Goal: Task Accomplishment & Management: Manage account settings

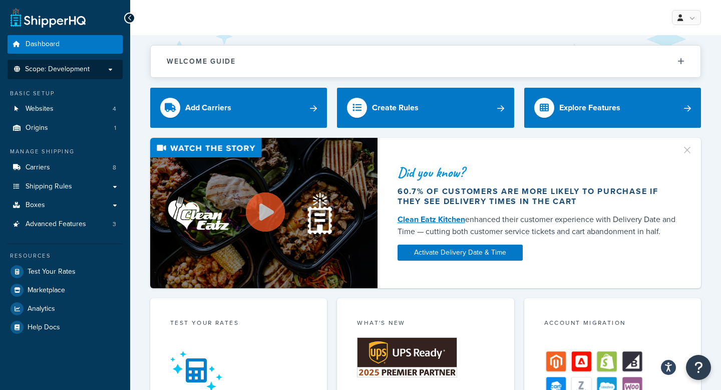
click at [89, 67] on p "Scope: Development" at bounding box center [65, 69] width 106 height 9
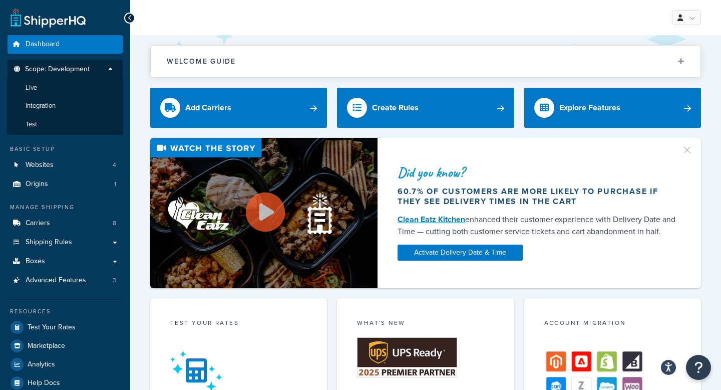
click at [90, 67] on p "Scope: Development" at bounding box center [65, 72] width 106 height 14
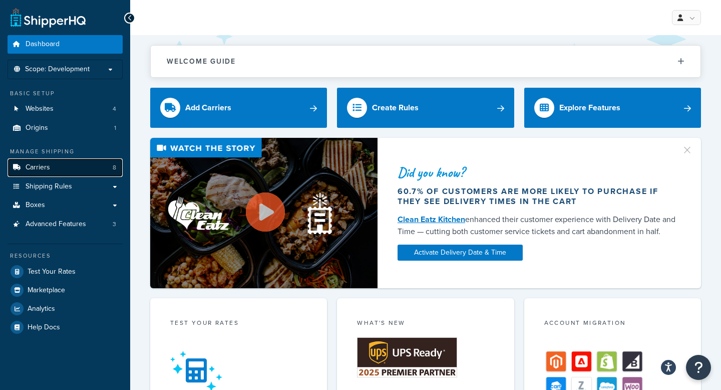
click at [54, 162] on link "Carriers 8" at bounding box center [65, 167] width 115 height 19
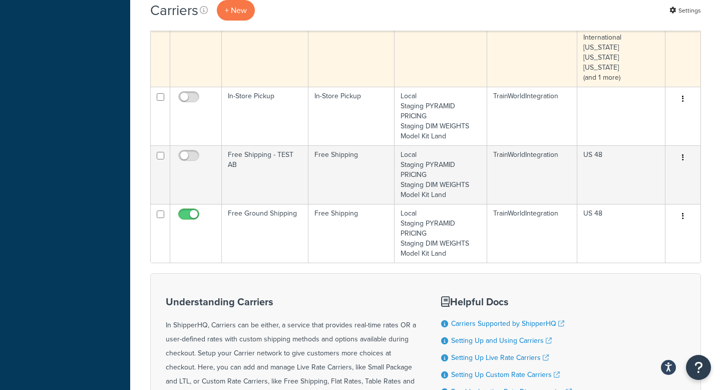
scroll to position [387, 0]
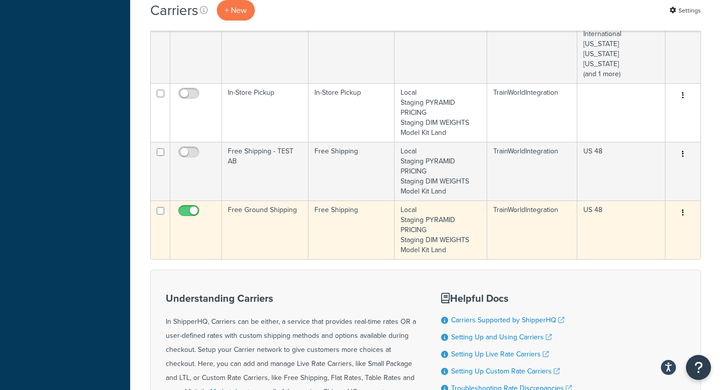
click at [687, 213] on button "button" at bounding box center [683, 213] width 14 height 16
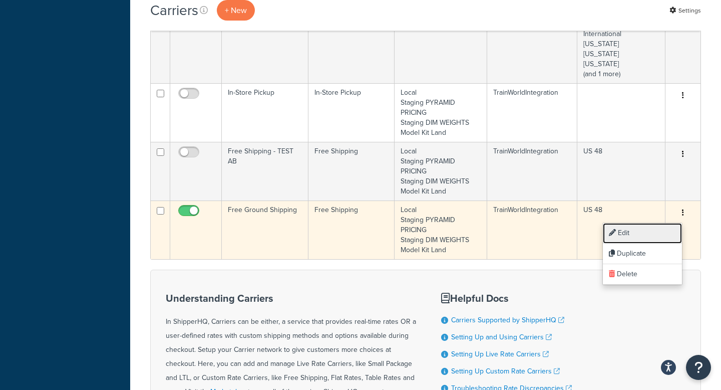
click at [634, 229] on link "Edit" at bounding box center [642, 233] width 79 height 21
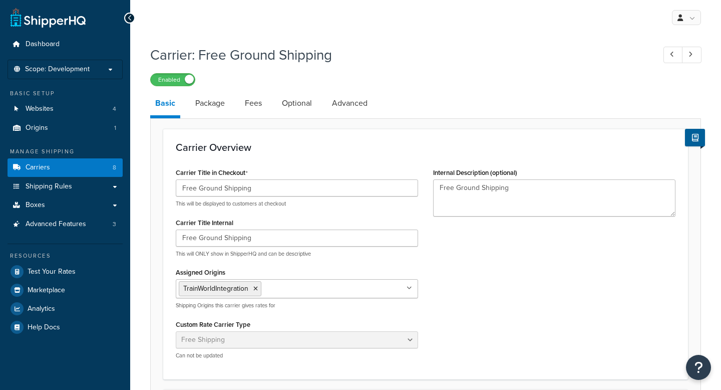
select select "free"
click at [221, 101] on link "Package" at bounding box center [210, 103] width 40 height 24
